Goal: Navigation & Orientation: Find specific page/section

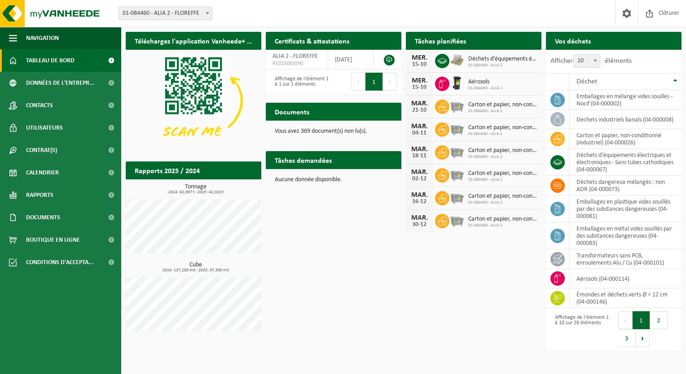
click at [312, 158] on h2 "Tâches demandées" at bounding box center [303, 160] width 75 height 18
click at [307, 179] on p "Aucune donnée disponible." at bounding box center [334, 180] width 118 height 6
click at [48, 177] on span "Calendrier" at bounding box center [42, 173] width 33 height 22
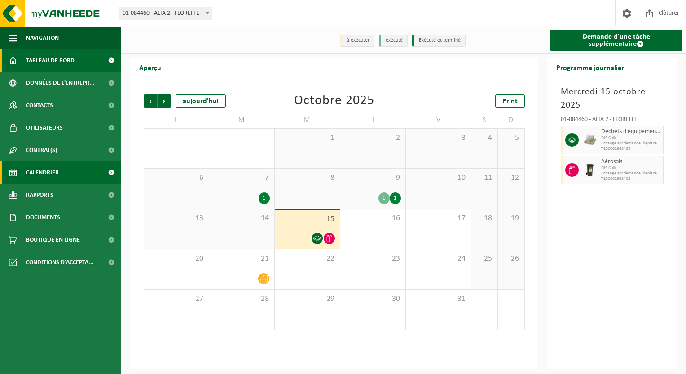
click at [53, 69] on span "Tableau de bord" at bounding box center [50, 60] width 48 height 22
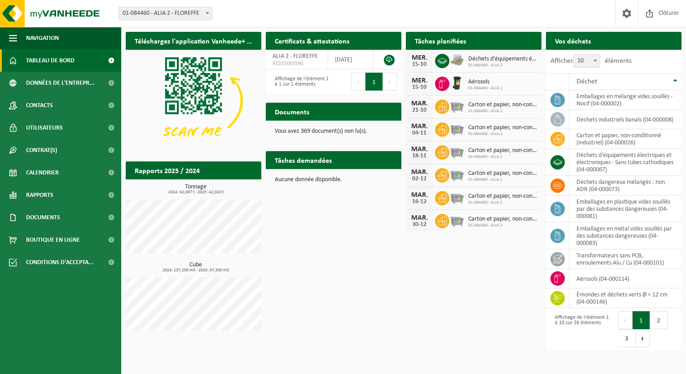
click at [301, 163] on h2 "Tâches demandées" at bounding box center [303, 160] width 75 height 18
click at [306, 110] on h2 "Documents" at bounding box center [292, 112] width 53 height 18
